Goal: Find specific page/section: Find specific page/section

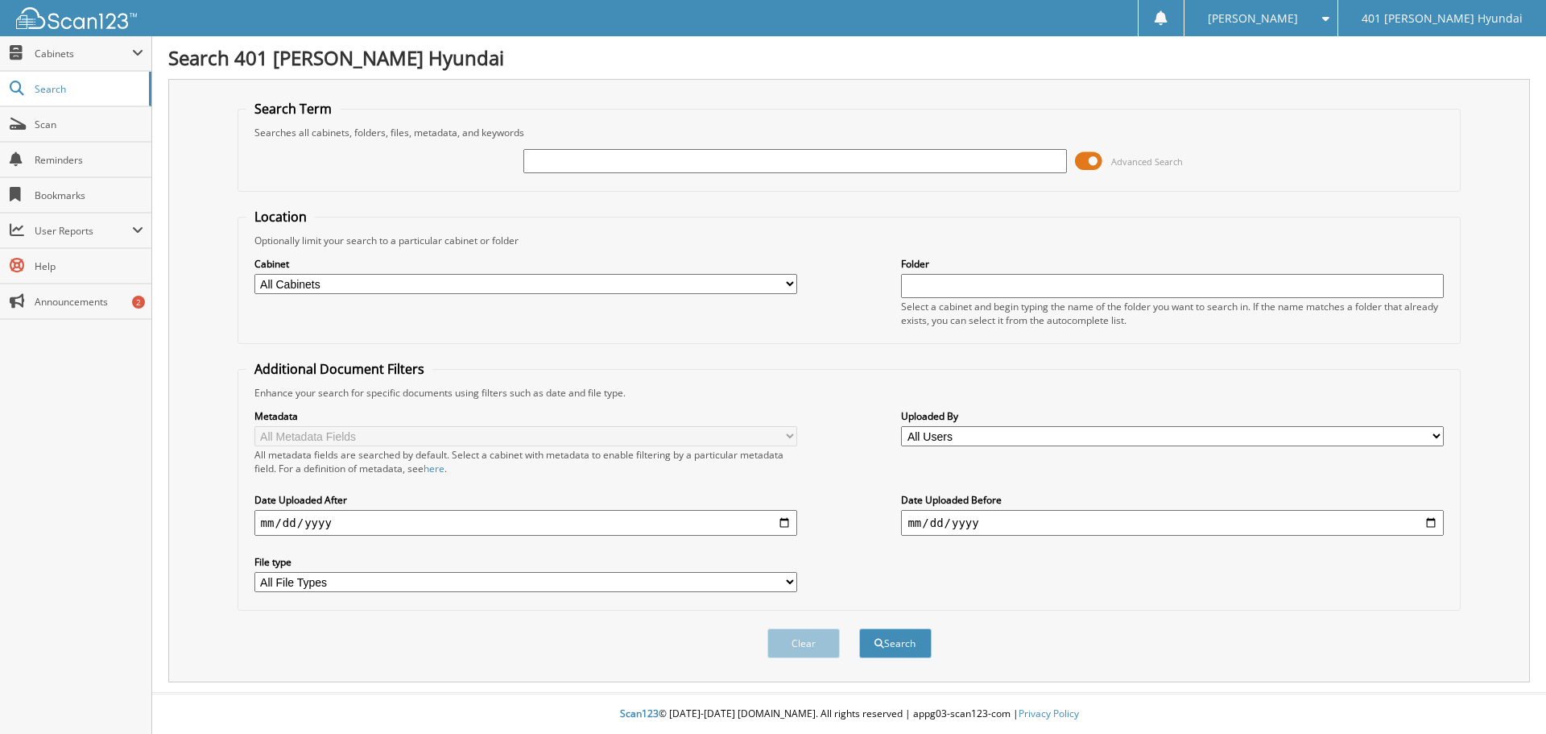
click at [664, 160] on input "text" at bounding box center [795, 161] width 543 height 24
type input "[PERSON_NAME] [PERSON_NAME]"
click at [1082, 164] on span at bounding box center [1088, 161] width 27 height 24
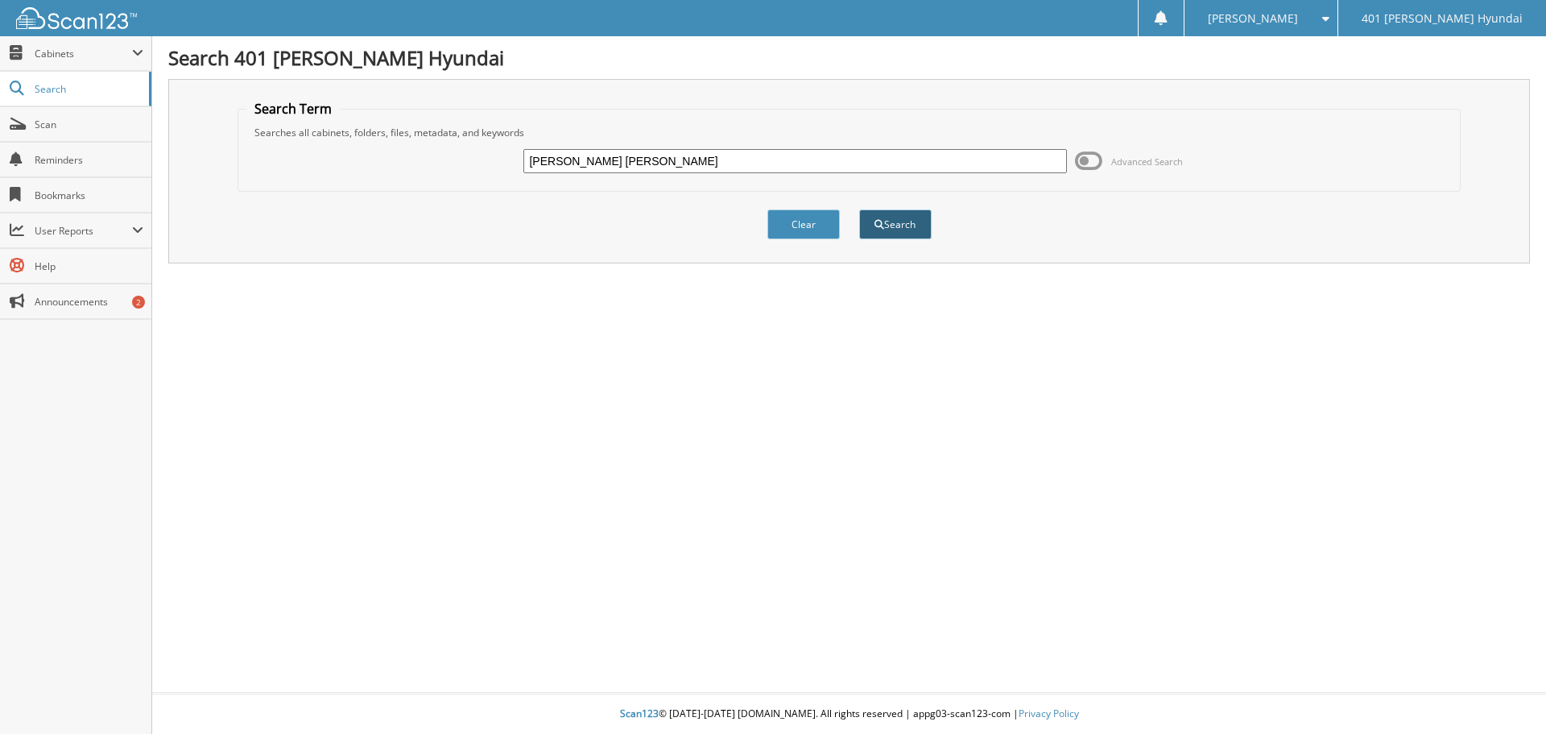
click at [900, 226] on button "Search" at bounding box center [895, 224] width 72 height 30
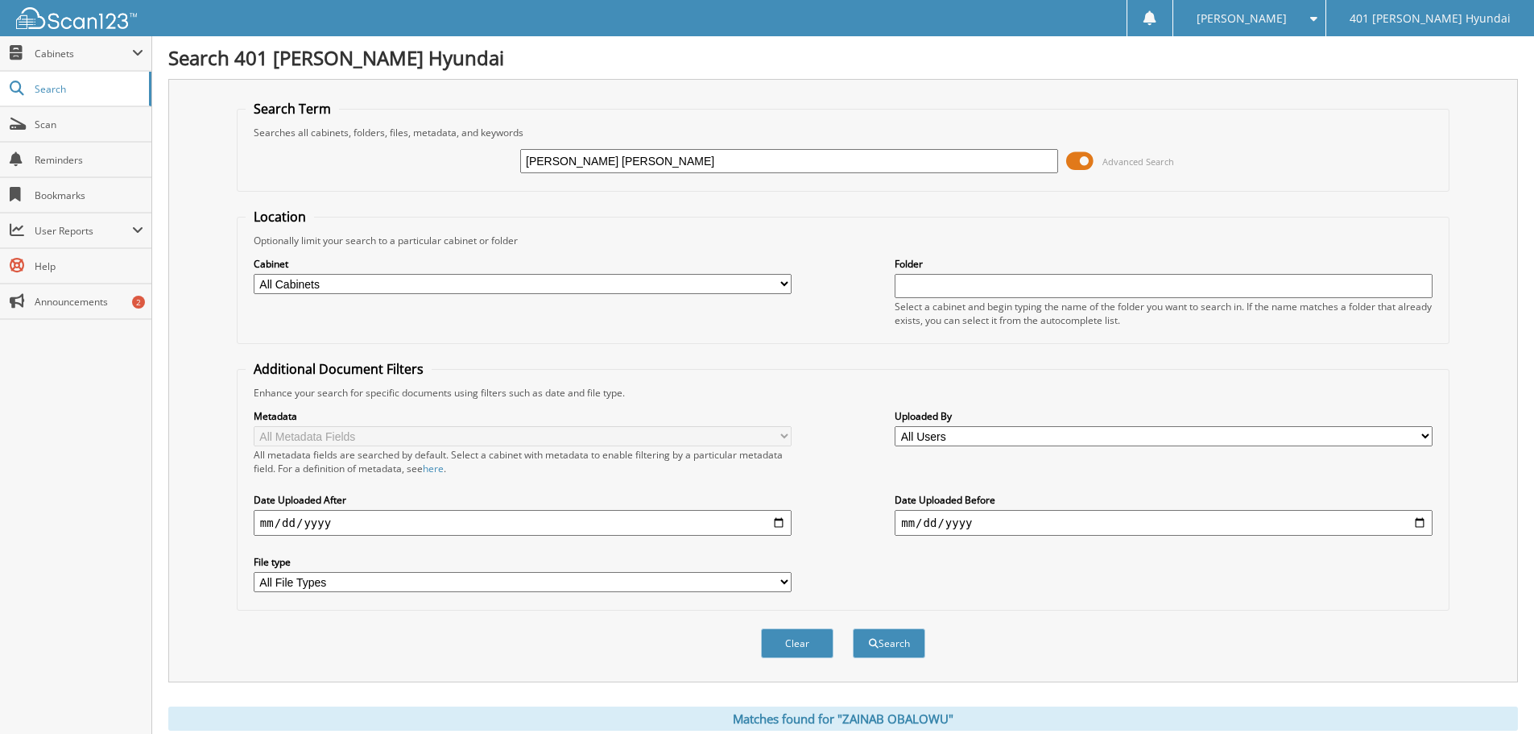
click at [1074, 160] on span at bounding box center [1079, 161] width 27 height 24
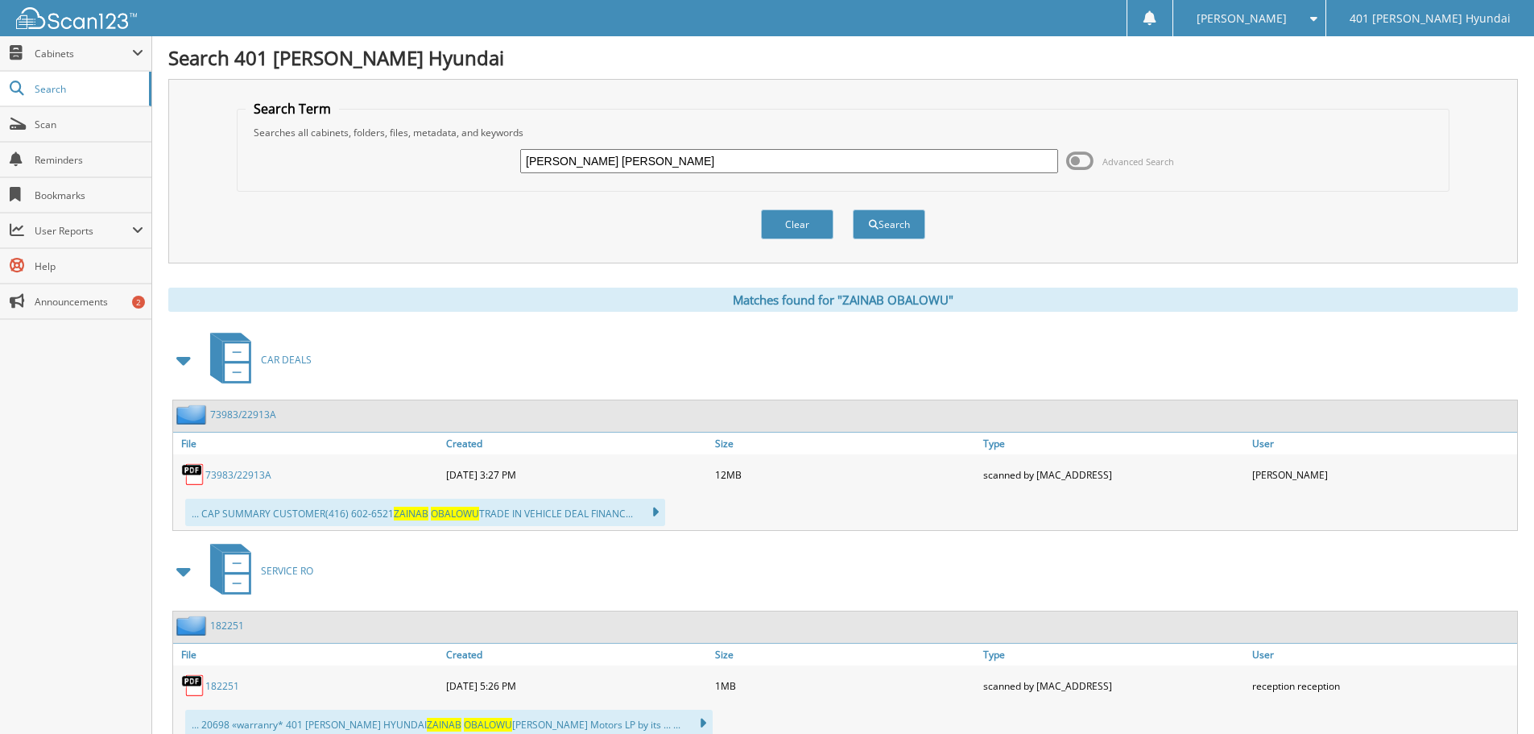
click at [226, 476] on link "73983/22913A" at bounding box center [238, 475] width 66 height 14
